Goal: Information Seeking & Learning: Learn about a topic

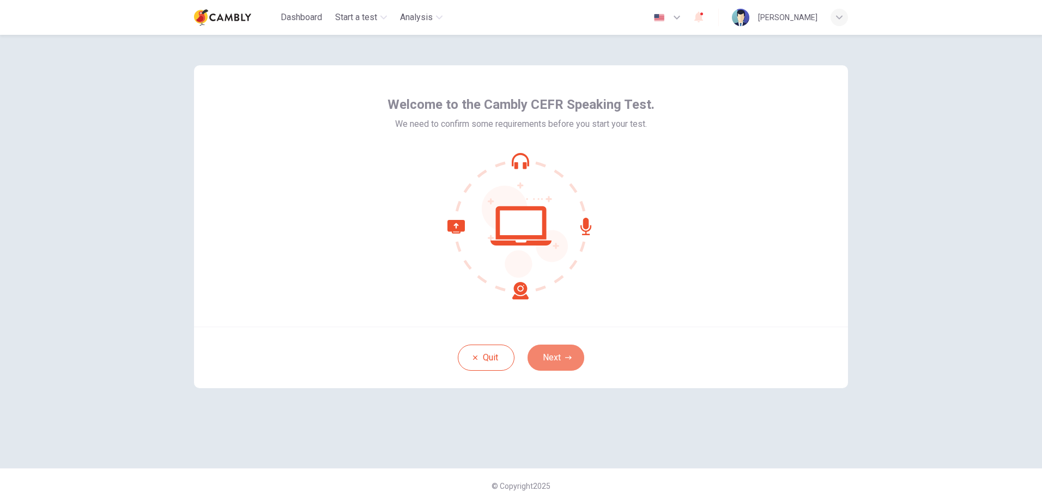
drag, startPoint x: 554, startPoint y: 355, endPoint x: 513, endPoint y: 388, distance: 52.7
click at [554, 356] on button "Next" at bounding box center [555, 358] width 57 height 26
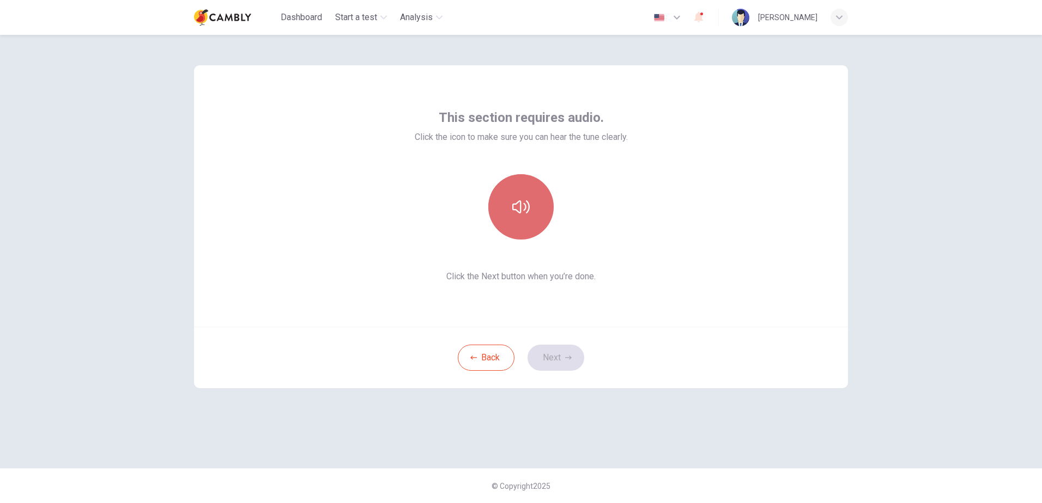
click at [514, 200] on icon "button" at bounding box center [520, 206] width 17 height 17
click at [519, 213] on icon "button" at bounding box center [520, 206] width 17 height 13
click at [520, 205] on icon "button" at bounding box center [520, 206] width 17 height 17
click at [563, 355] on button "Next" at bounding box center [555, 358] width 57 height 26
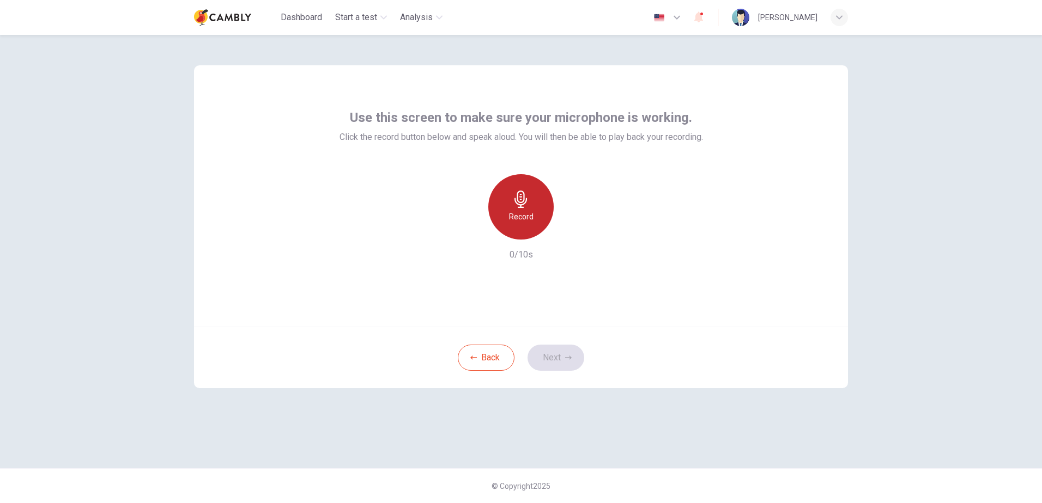
click at [516, 222] on h6 "Record" at bounding box center [521, 216] width 25 height 13
click at [530, 218] on div "Stop" at bounding box center [520, 206] width 65 height 65
drag, startPoint x: 572, startPoint y: 234, endPoint x: 572, endPoint y: 241, distance: 6.5
click at [572, 241] on div "Record 3/10s" at bounding box center [520, 217] width 363 height 87
click at [572, 230] on icon "button" at bounding box center [571, 231] width 5 height 7
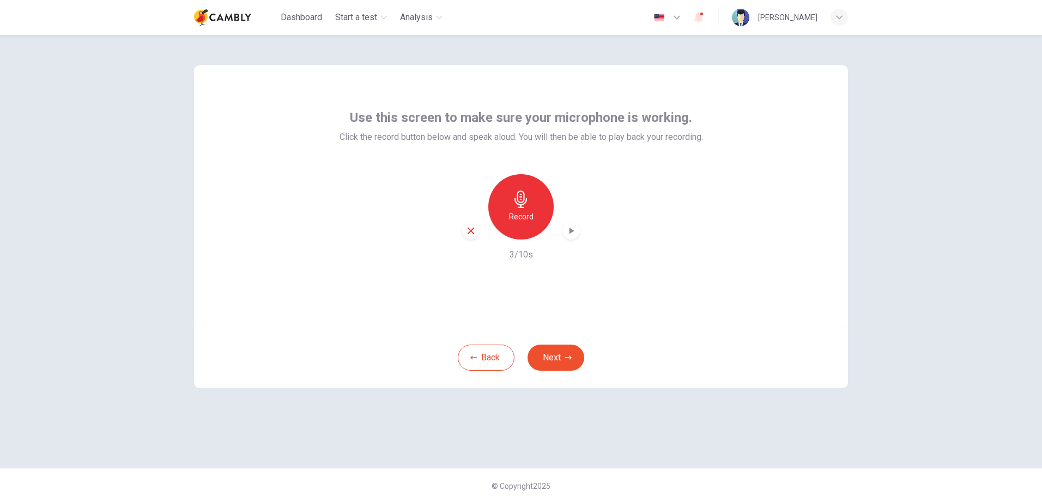
click at [572, 230] on icon "button" at bounding box center [571, 231] width 5 height 7
click at [557, 351] on button "Next" at bounding box center [555, 358] width 57 height 26
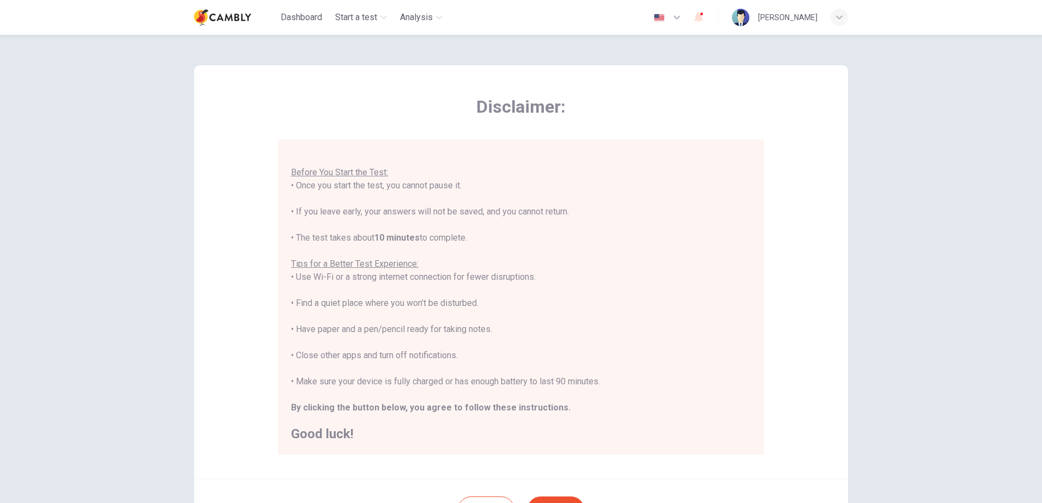
scroll to position [102, 0]
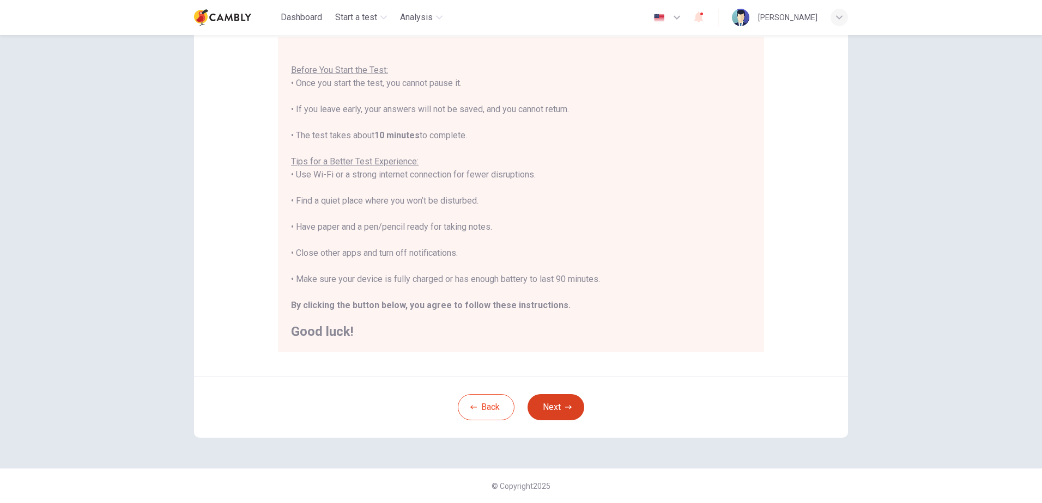
click at [558, 399] on button "Next" at bounding box center [555, 407] width 57 height 26
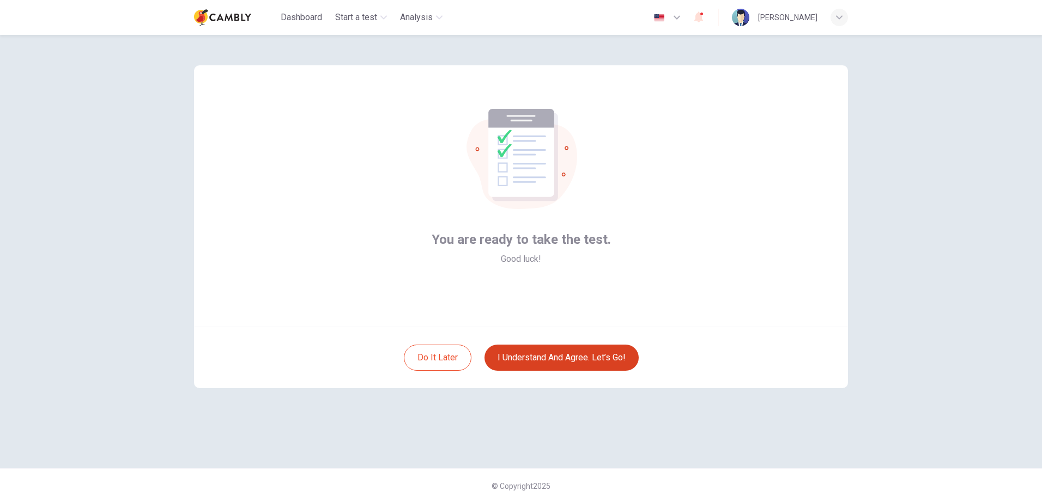
click at [558, 362] on button "I understand and agree. Let’s go!" at bounding box center [561, 358] width 154 height 26
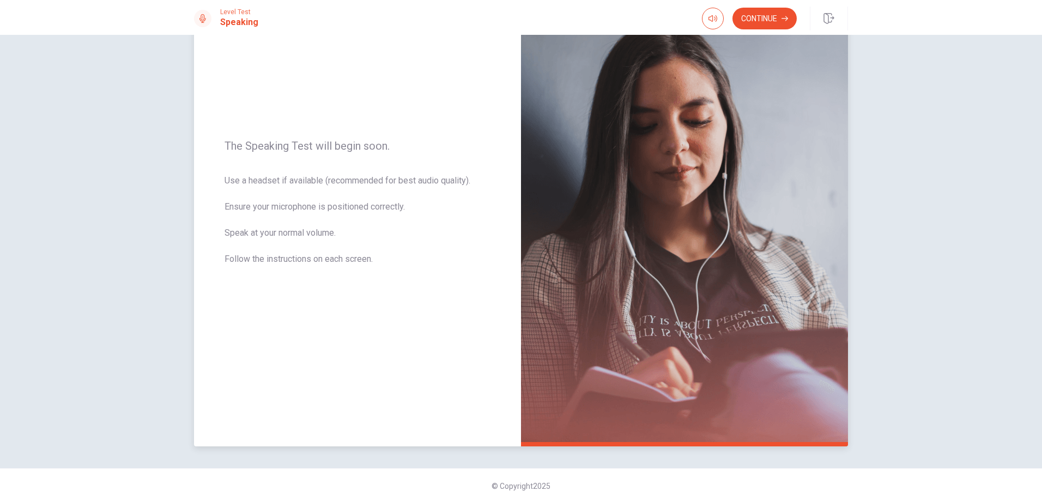
scroll to position [31, 0]
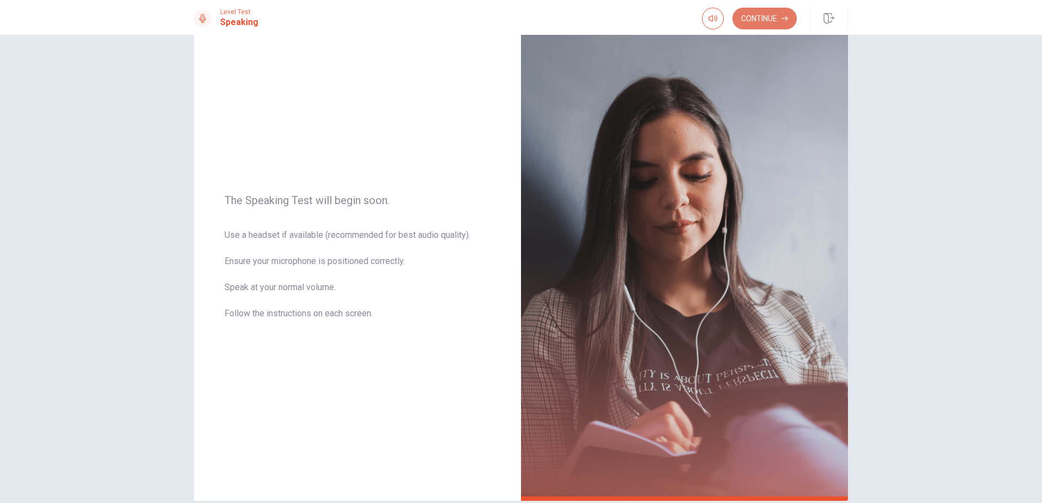
click at [741, 15] on button "Continue" at bounding box center [764, 19] width 64 height 22
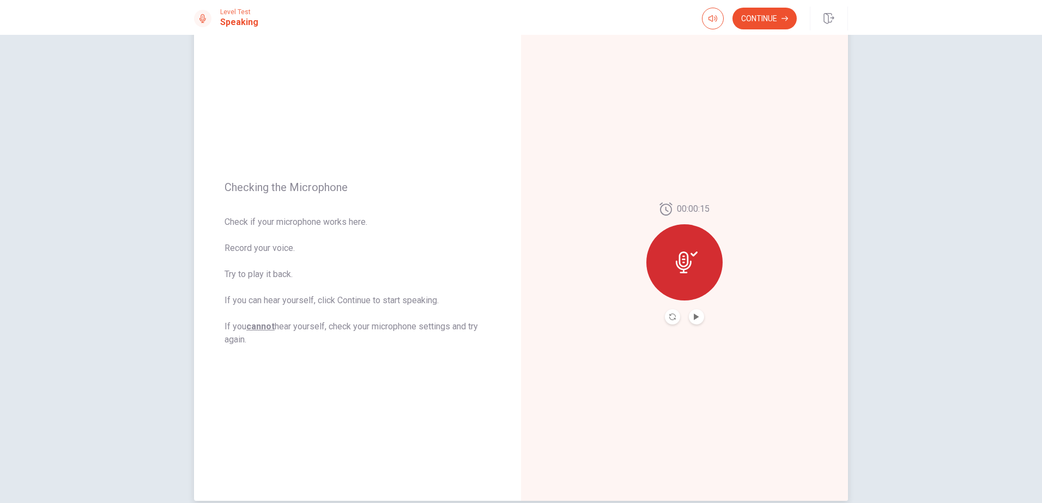
click at [685, 268] on icon at bounding box center [684, 263] width 16 height 22
click at [689, 315] on button "Play Audio" at bounding box center [696, 316] width 15 height 15
click at [764, 23] on button "Continue" at bounding box center [764, 19] width 64 height 22
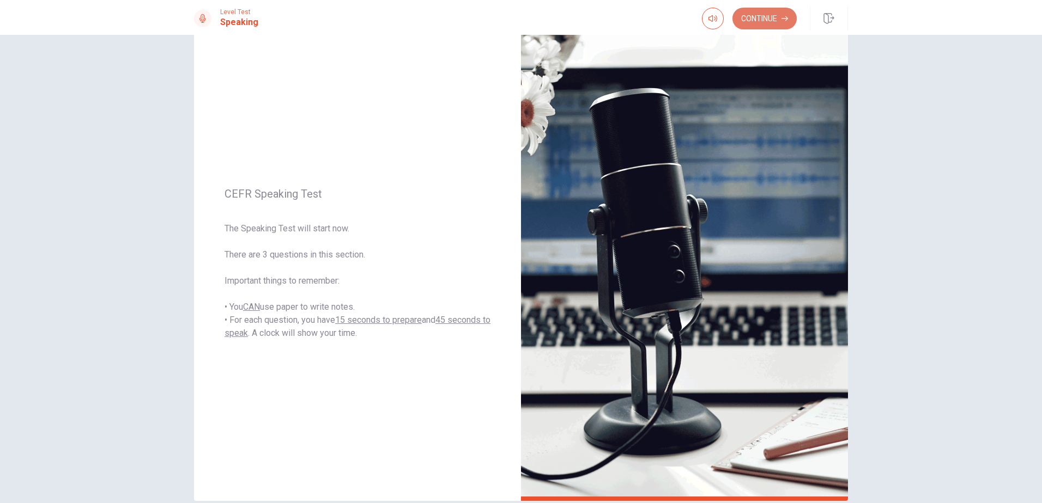
click at [757, 22] on button "Continue" at bounding box center [764, 19] width 64 height 22
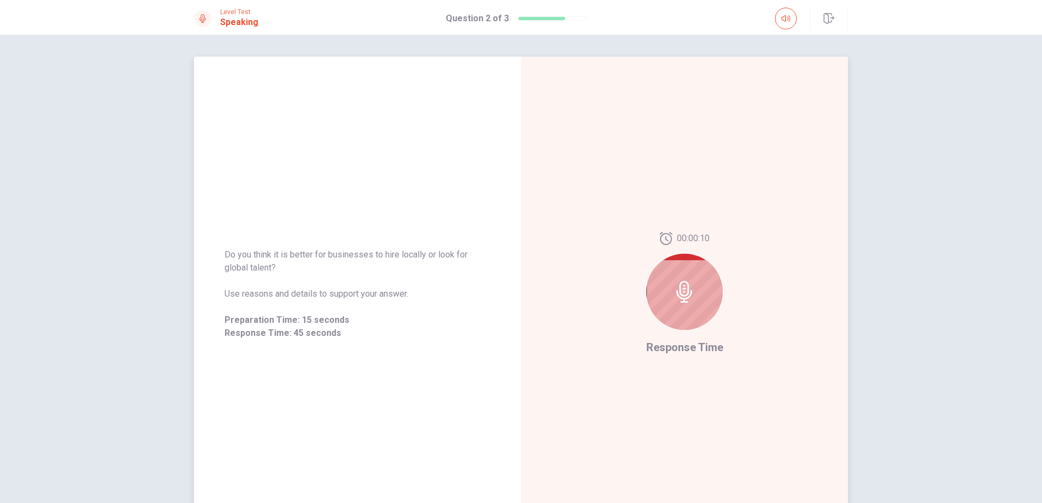
click at [693, 283] on div at bounding box center [684, 292] width 76 height 76
click at [679, 289] on icon at bounding box center [684, 292] width 22 height 22
click at [679, 351] on span "Response Time" at bounding box center [684, 347] width 77 height 13
click at [680, 295] on icon at bounding box center [684, 292] width 22 height 22
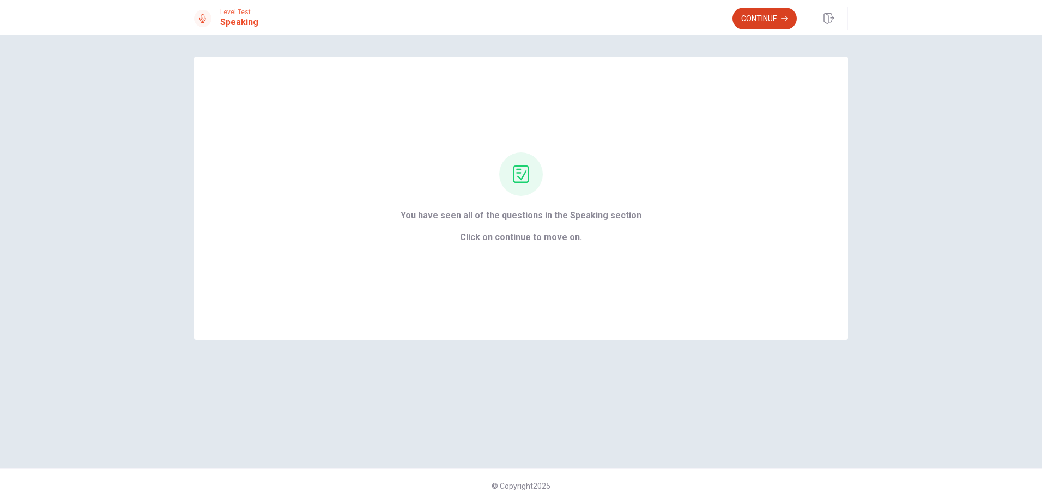
click at [786, 21] on icon "button" at bounding box center [784, 18] width 7 height 7
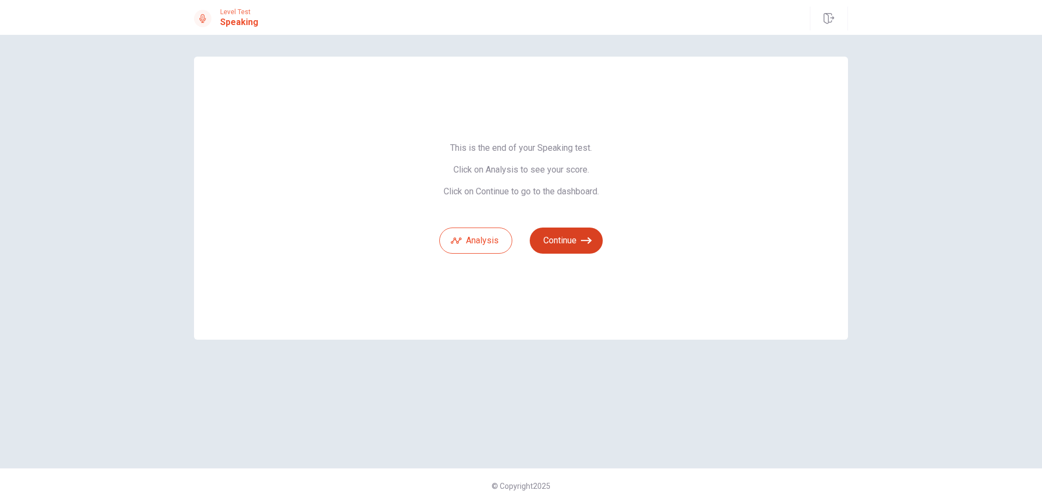
click at [581, 241] on icon "button" at bounding box center [586, 240] width 11 height 11
